Goal: Navigation & Orientation: Find specific page/section

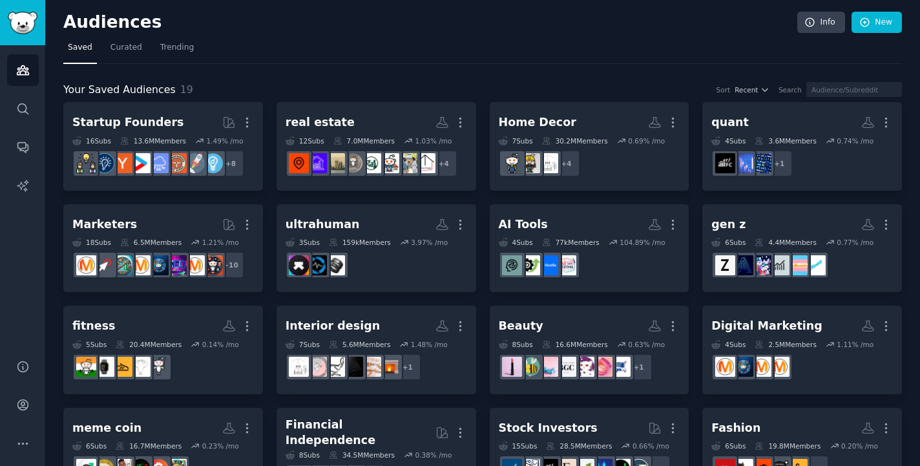
click at [293, 30] on h2 "Audiences" at bounding box center [430, 22] width 734 height 21
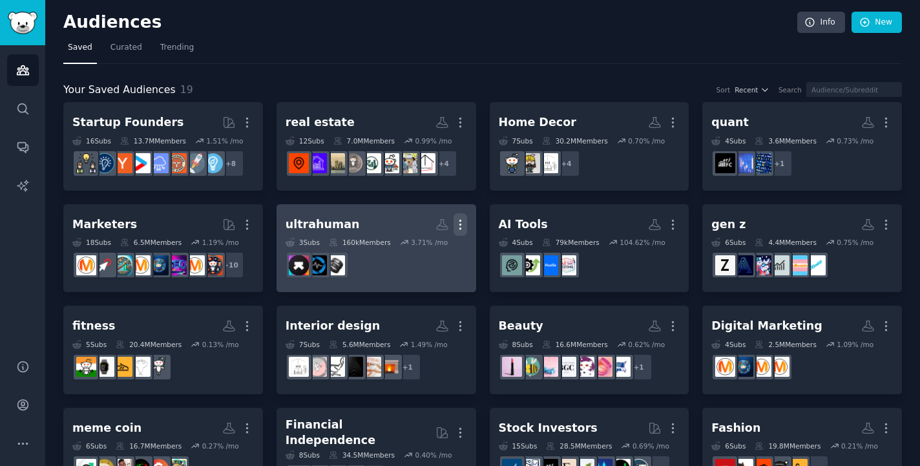
click at [459, 224] on icon "button" at bounding box center [461, 225] width 14 height 14
click at [436, 249] on p "Delete" at bounding box center [425, 252] width 30 height 14
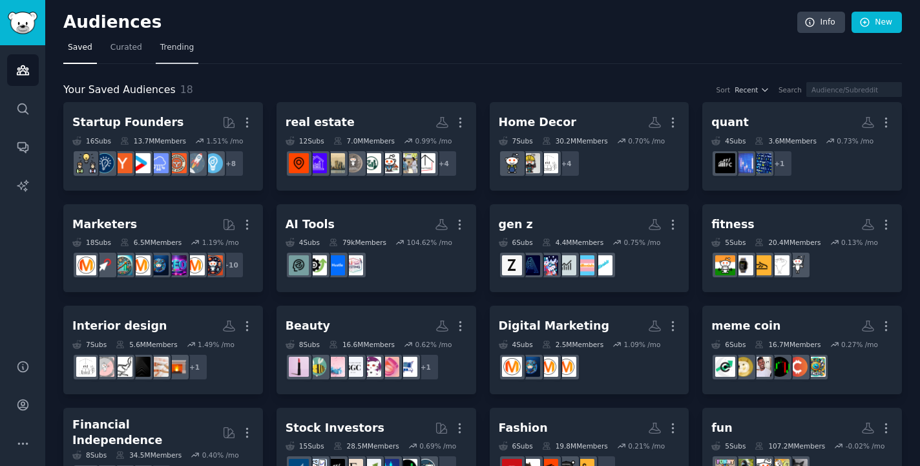
click at [184, 45] on span "Trending" at bounding box center [177, 48] width 34 height 12
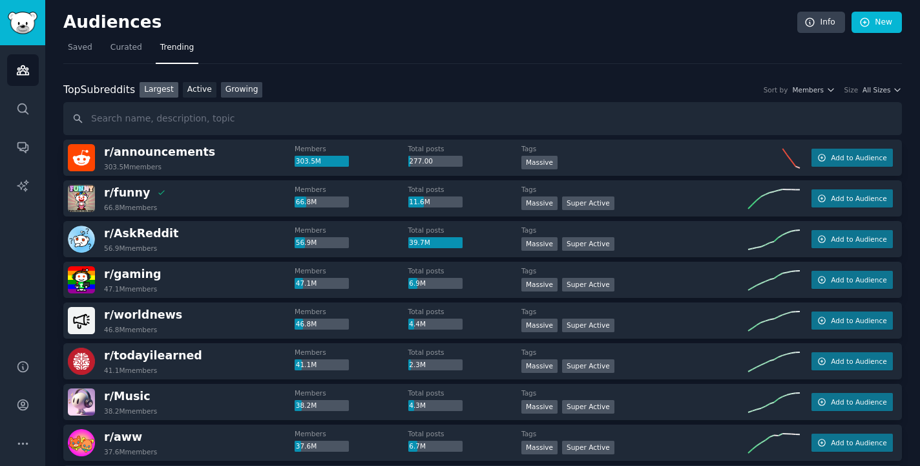
click at [223, 86] on link "Growing" at bounding box center [242, 90] width 42 height 16
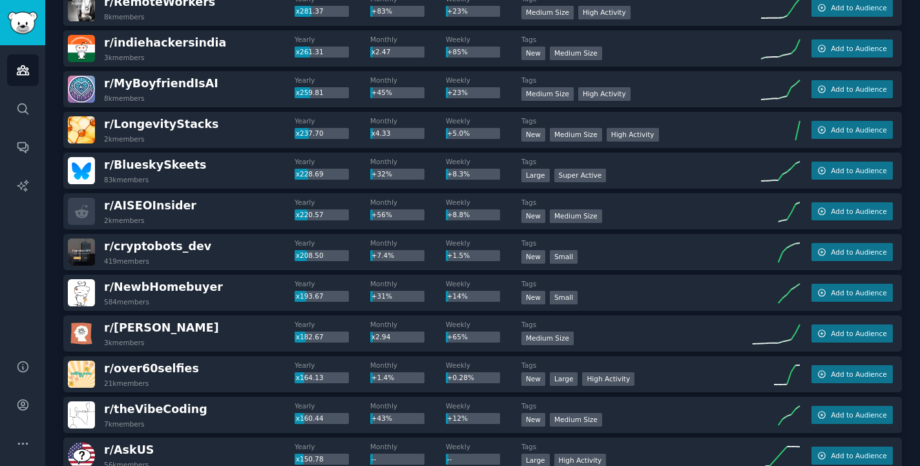
scroll to position [598, 0]
click at [187, 127] on span "r/ LongevityStacks" at bounding box center [161, 123] width 114 height 13
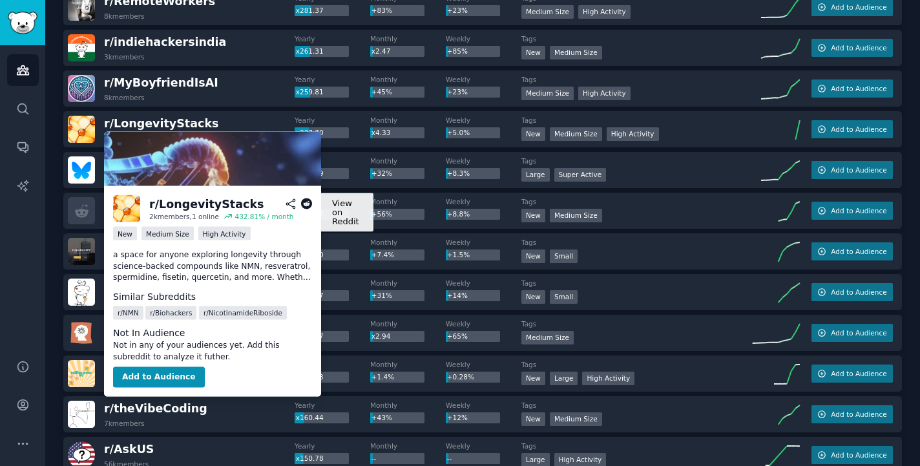
click at [306, 203] on icon at bounding box center [307, 204] width 12 height 12
